Goal: Use online tool/utility: Utilize a website feature to perform a specific function

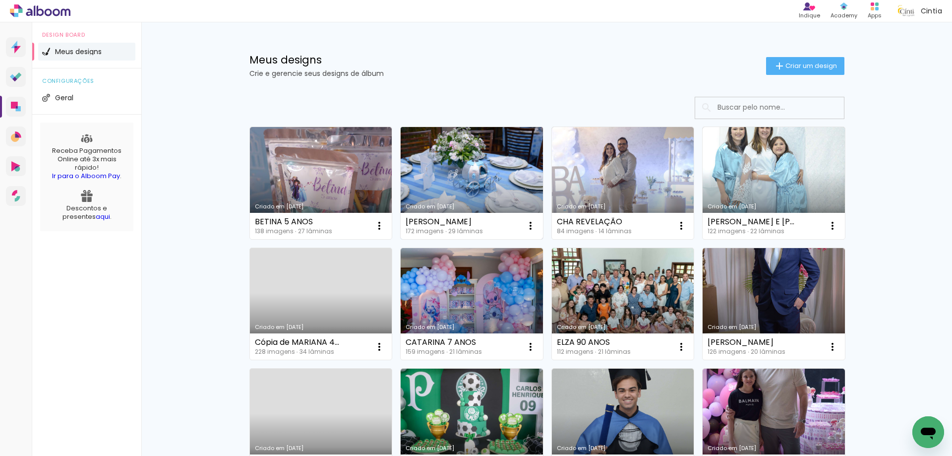
click at [467, 184] on link "Criado em [DATE]" at bounding box center [472, 183] width 142 height 112
